Goal: Information Seeking & Learning: Understand process/instructions

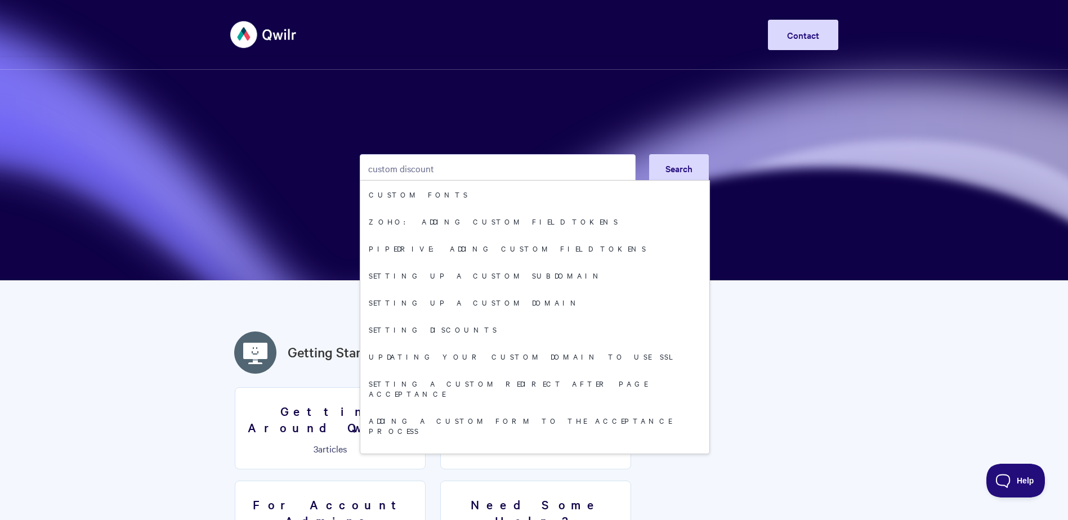
type input "custom discount"
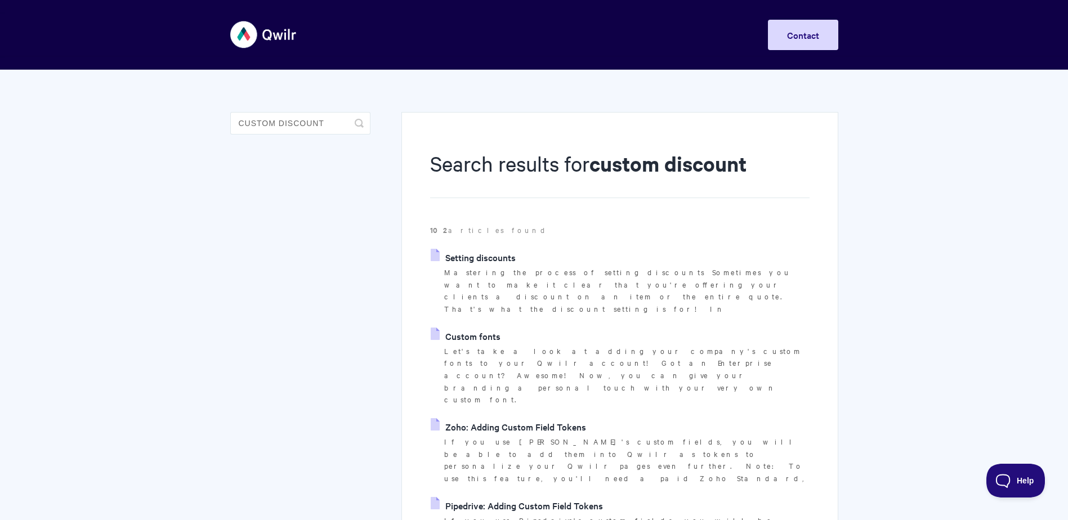
click at [481, 257] on link "Setting discounts" at bounding box center [473, 257] width 85 height 17
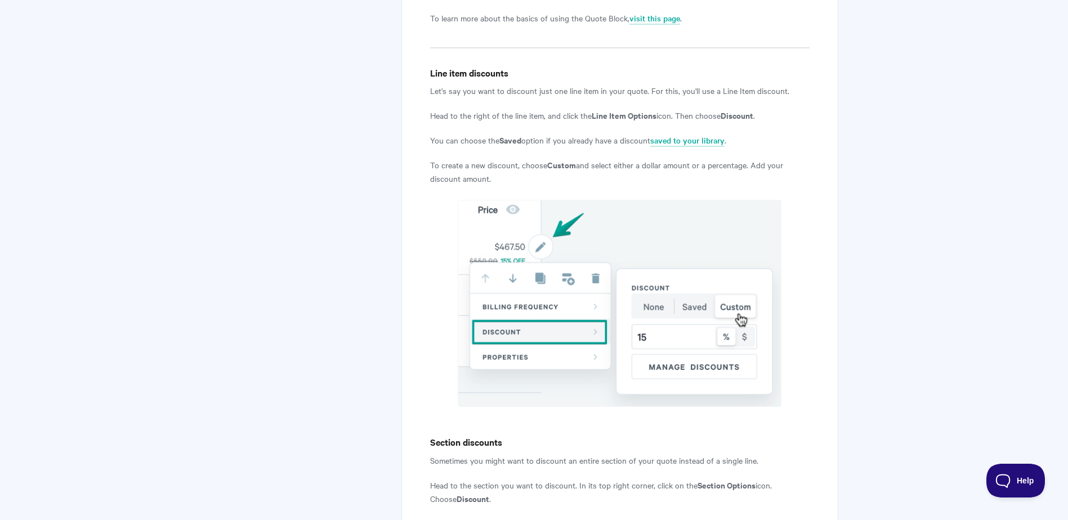
scroll to position [450, 0]
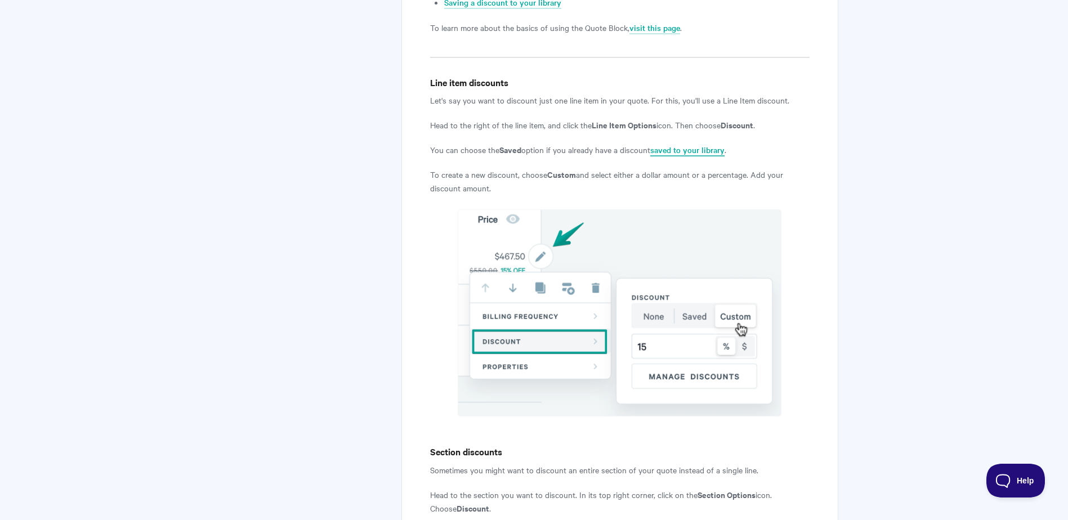
click at [670, 147] on link "saved to your library" at bounding box center [687, 150] width 74 height 12
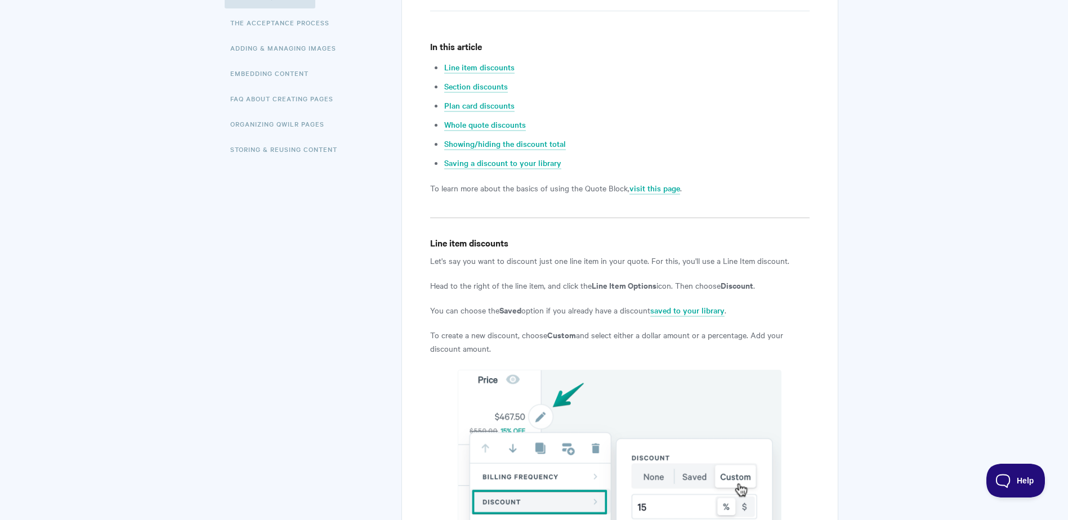
scroll to position [234, 0]
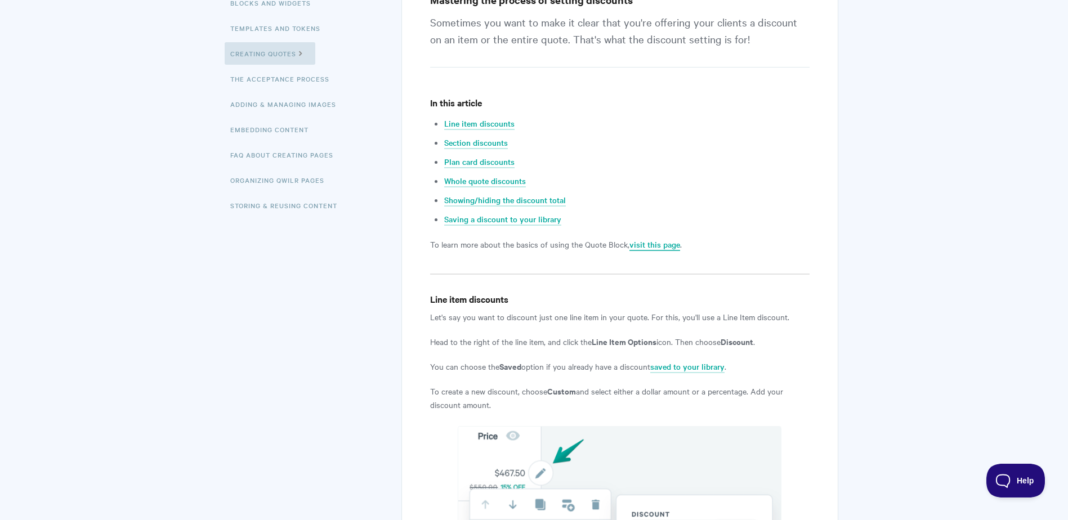
click at [645, 245] on link "visit this page" at bounding box center [654, 245] width 51 height 12
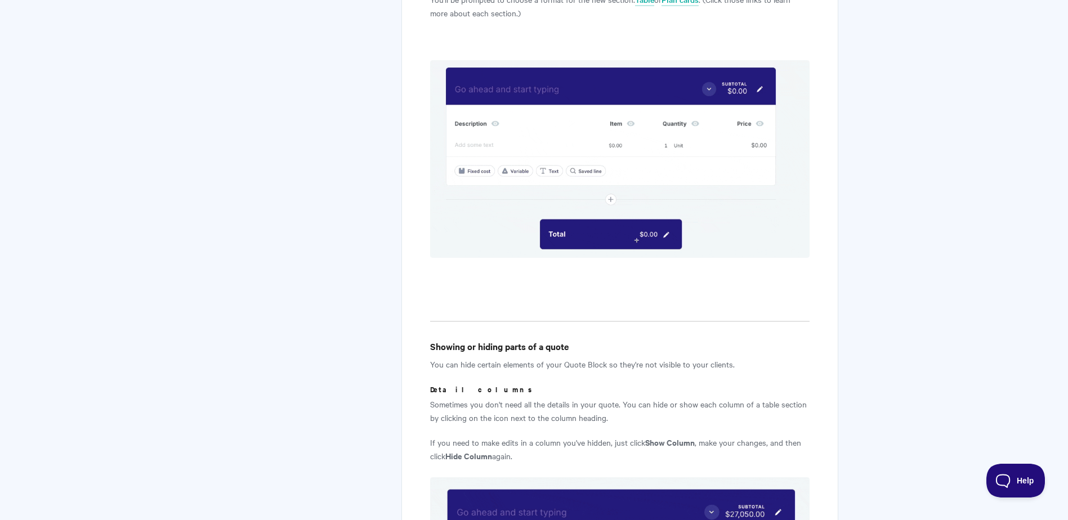
scroll to position [1970, 0]
